Goal: Task Accomplishment & Management: Complete application form

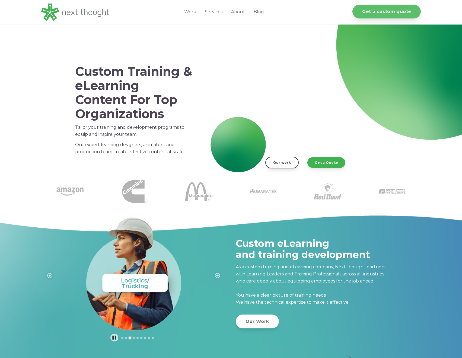
click at [372, 17] on link "Get a custom quote" at bounding box center [387, 12] width 68 height 14
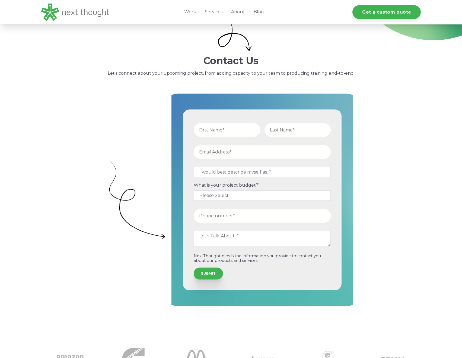
type input "test"
click at [275, 133] on input "text" at bounding box center [298, 130] width 66 height 14
type input "test"
click at [218, 148] on input "email" at bounding box center [262, 152] width 137 height 14
drag, startPoint x: 250, startPoint y: 154, endPoint x: 220, endPoint y: 157, distance: 30.6
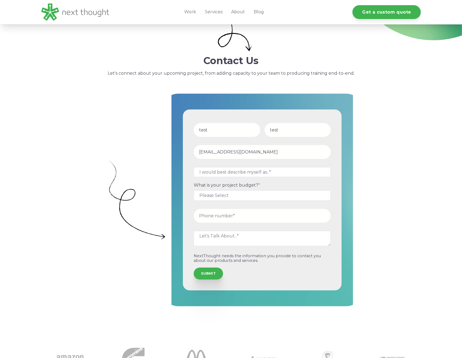
click at [220, 157] on input "testing@madleads.com" at bounding box center [262, 152] width 137 height 14
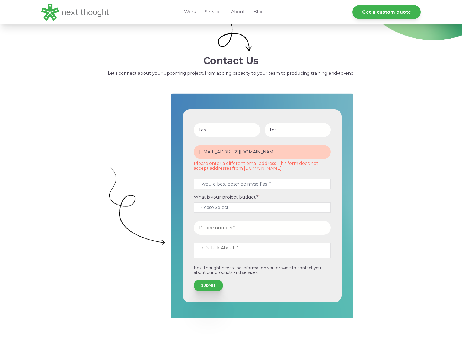
click at [234, 176] on fieldset "I would best describe myself as...* Other I am an executive or owner of a compa…" at bounding box center [262, 185] width 141 height 18
click at [249, 148] on input "testing@test.com" at bounding box center [262, 152] width 137 height 14
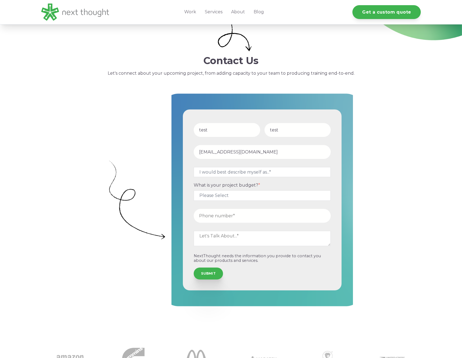
type input "testing@locomotive.agency"
click at [240, 170] on select "I would best describe myself as...* Other I am an executive or owner of a compa…" at bounding box center [262, 172] width 137 height 10
select select "persona_3"
click at [194, 167] on select "I would best describe myself as...* Other I am an executive or owner of a compa…" at bounding box center [262, 172] width 137 height 10
drag, startPoint x: 245, startPoint y: 196, endPoint x: 245, endPoint y: 200, distance: 3.3
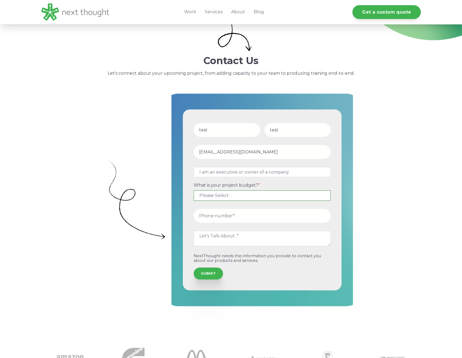
click at [245, 196] on select "Please Select $5,000 - $15,000 $15,000 - $25,000 $25,000 - $50,000 $50,000+" at bounding box center [262, 195] width 137 height 10
select select "$15,000 - $25,000"
click at [194, 190] on select "Please Select $5,000 - $15,000 $15,000 - $25,000 $25,000 - $50,000 $50,000+" at bounding box center [262, 195] width 137 height 10
click at [243, 217] on input "tel" at bounding box center [262, 216] width 137 height 14
type input "9088298122"
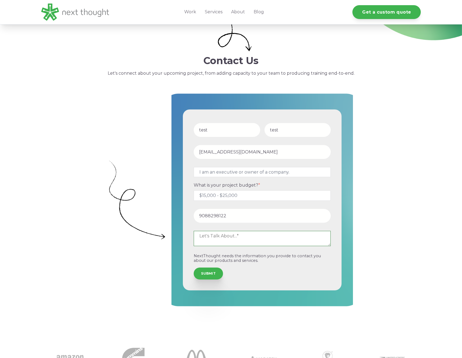
click at [210, 238] on textarea at bounding box center [262, 238] width 137 height 15
type textarea "test"
click at [204, 274] on input "SUBMIT" at bounding box center [208, 273] width 29 height 12
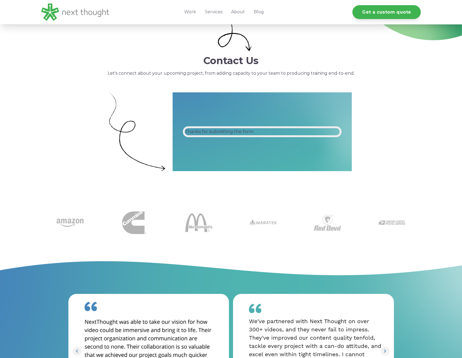
click at [428, 71] on div "Contact Us Let's connect about your upcoming project, from adding capacity to y…" at bounding box center [231, 66] width 462 height 36
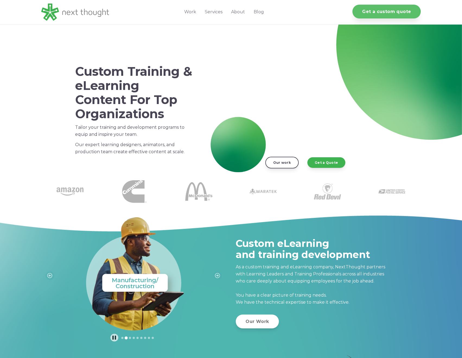
click at [377, 8] on link "Get a custom quote" at bounding box center [387, 12] width 68 height 14
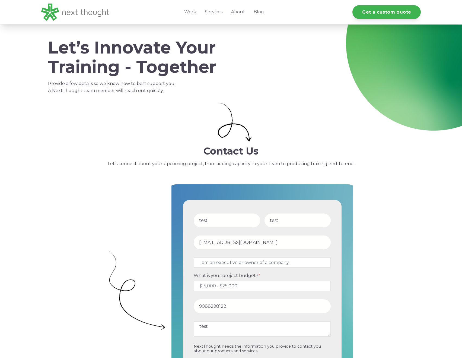
select select "persona_3"
select select "$15,000 - $25,000"
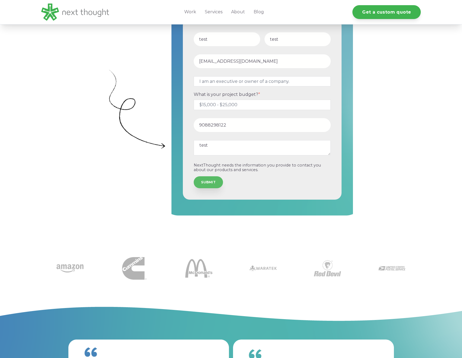
click at [205, 179] on input "SUBMIT" at bounding box center [208, 182] width 29 height 12
